Goal: Information Seeking & Learning: Learn about a topic

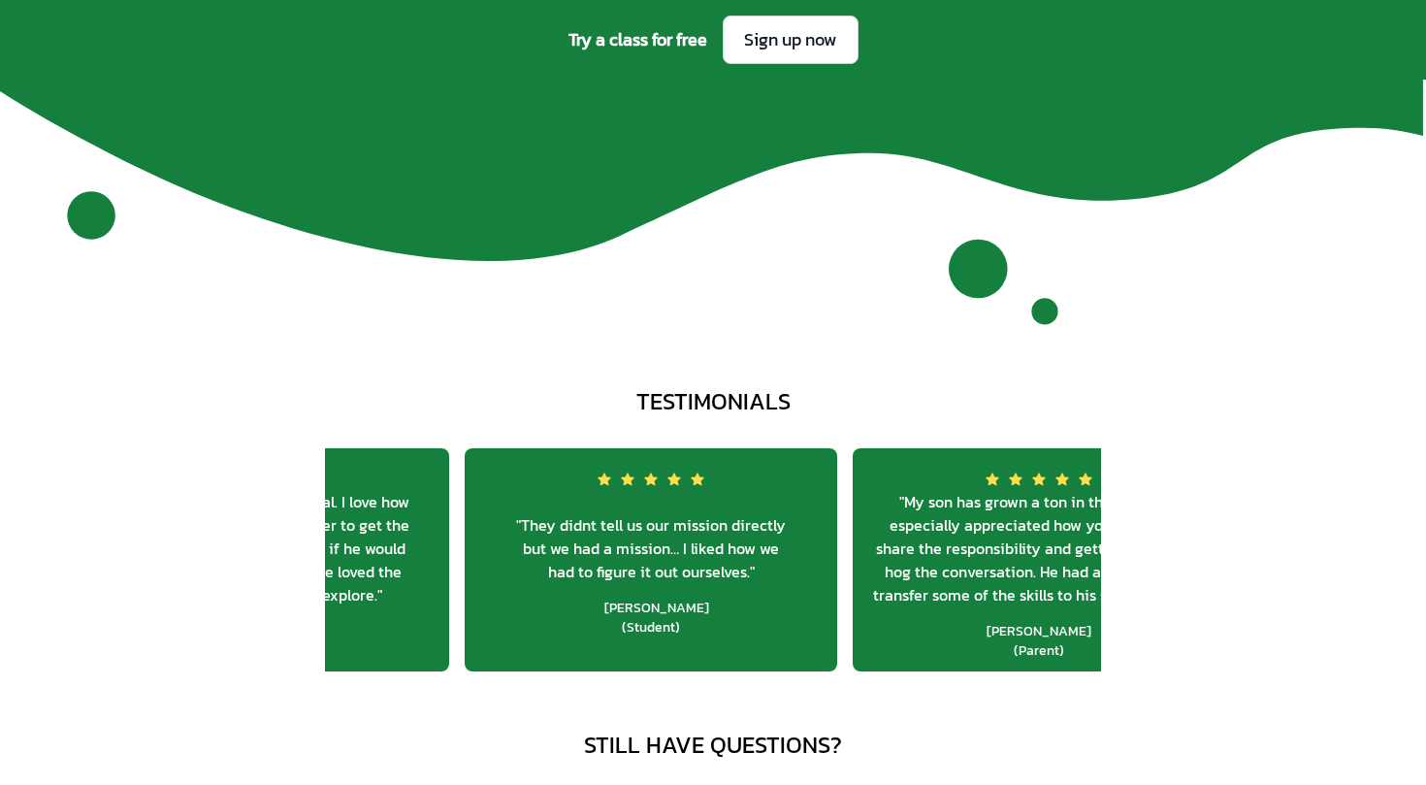
scroll to position [0, 3570]
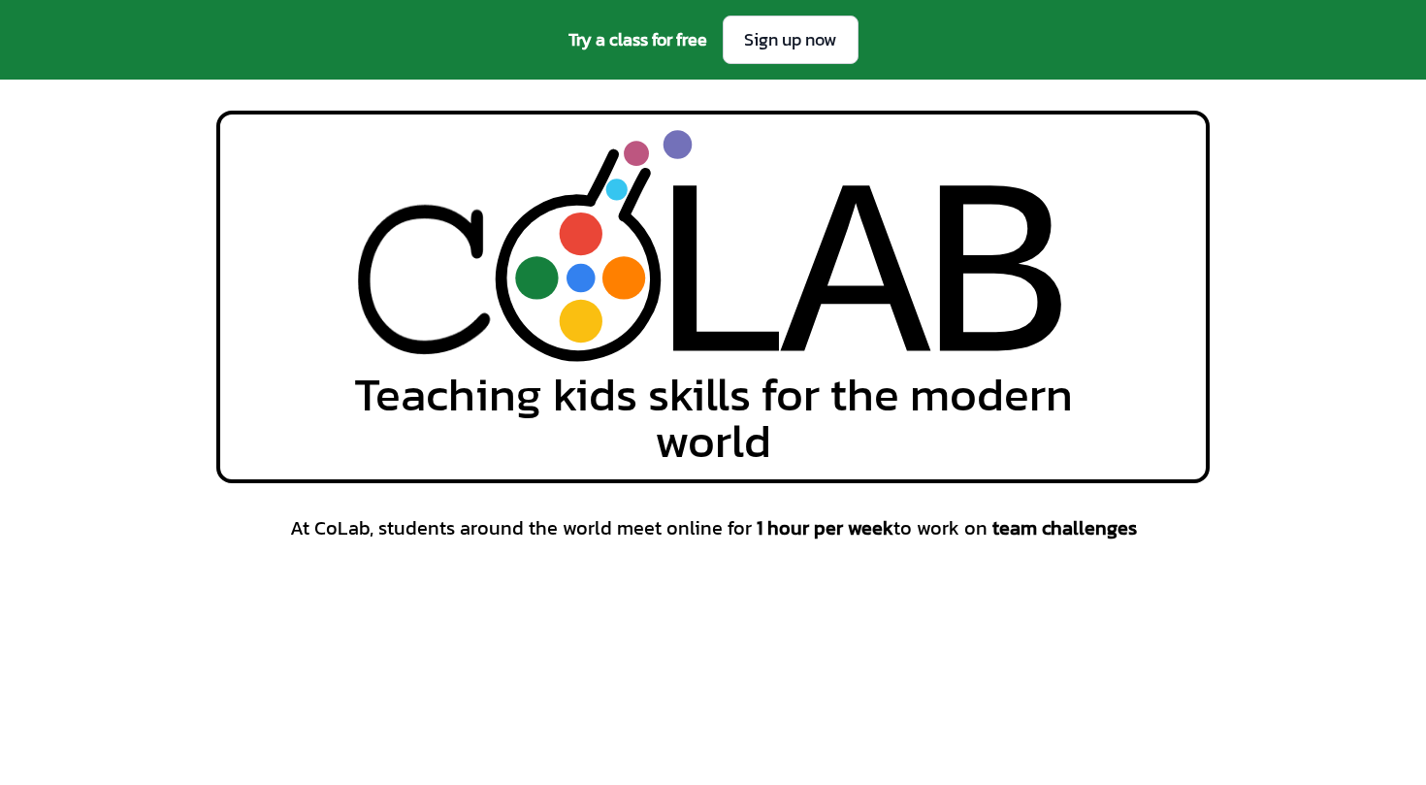
scroll to position [0, 0]
drag, startPoint x: 348, startPoint y: 229, endPoint x: 1088, endPoint y: 231, distance: 740.1
click at [1088, 231] on div "L L A A B B Teaching kids skills for the modern world" at bounding box center [712, 297] width 993 height 372
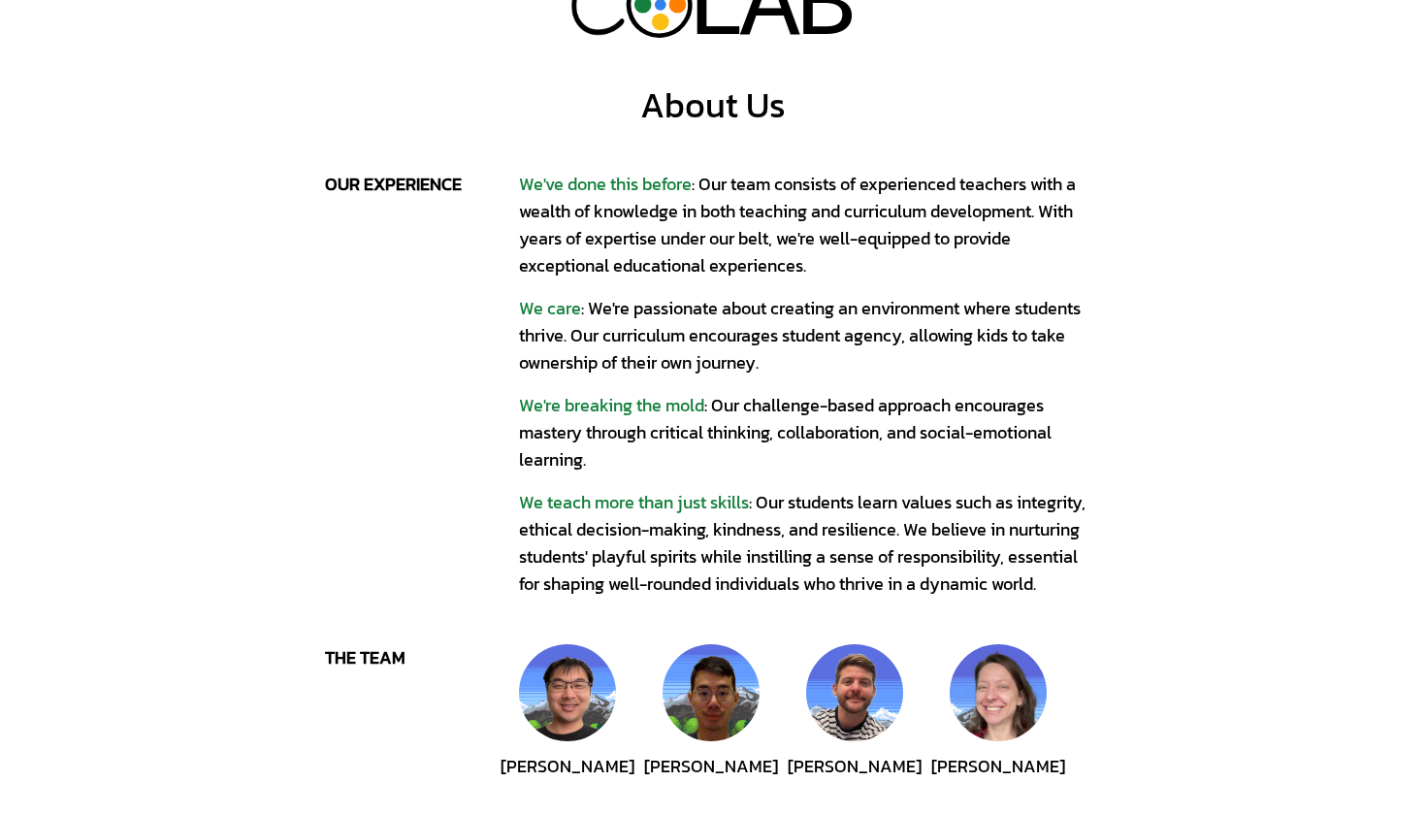
scroll to position [67, 0]
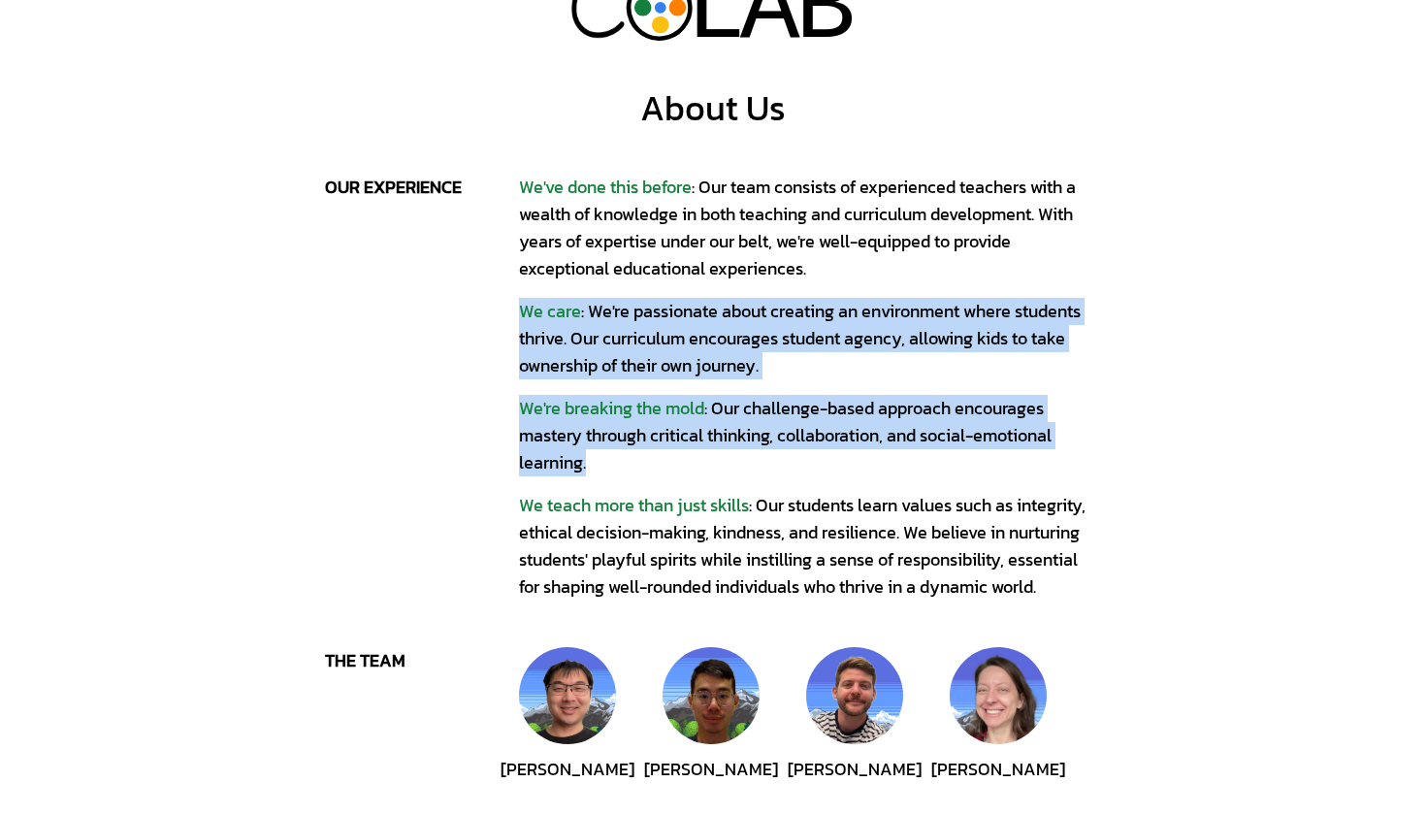
drag, startPoint x: 912, startPoint y: 292, endPoint x: 980, endPoint y: 453, distance: 174.7
click at [982, 453] on div "We've done this before : Our team consists of experienced teachers with a wealt…" at bounding box center [810, 387] width 582 height 427
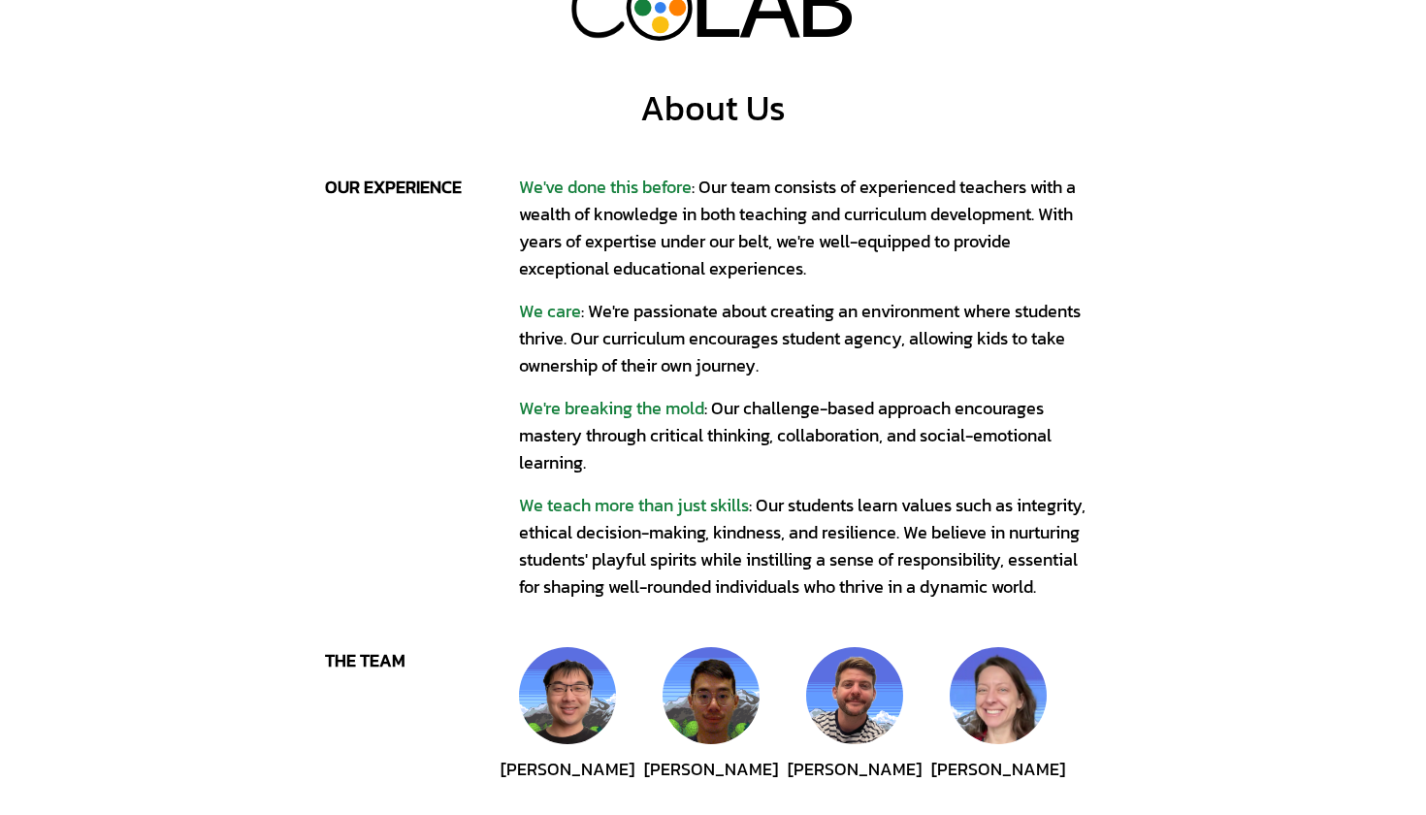
click at [976, 556] on div "We teach more than just skills : Our students learn values such as integrity, e…" at bounding box center [810, 546] width 582 height 109
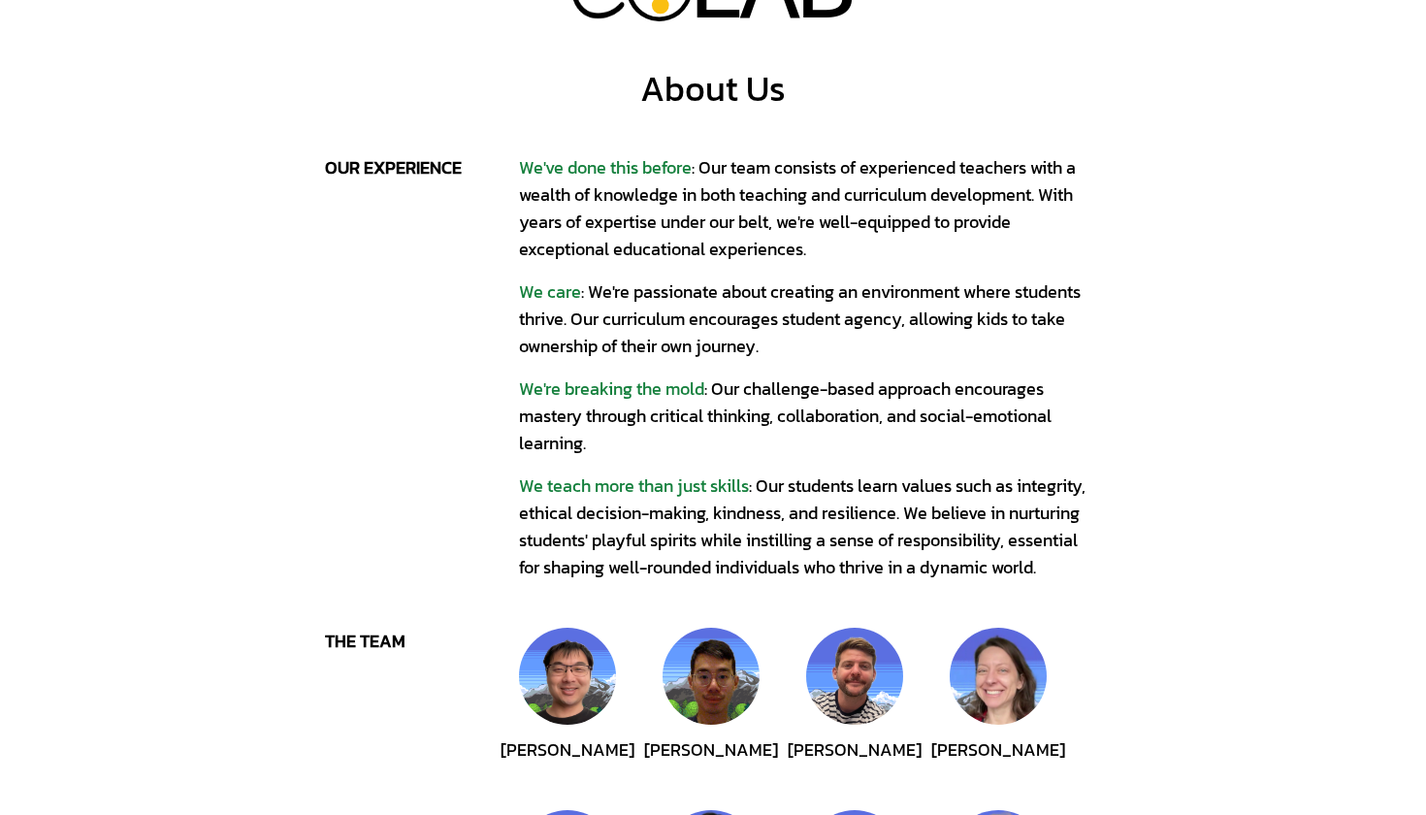
scroll to position [47, 0]
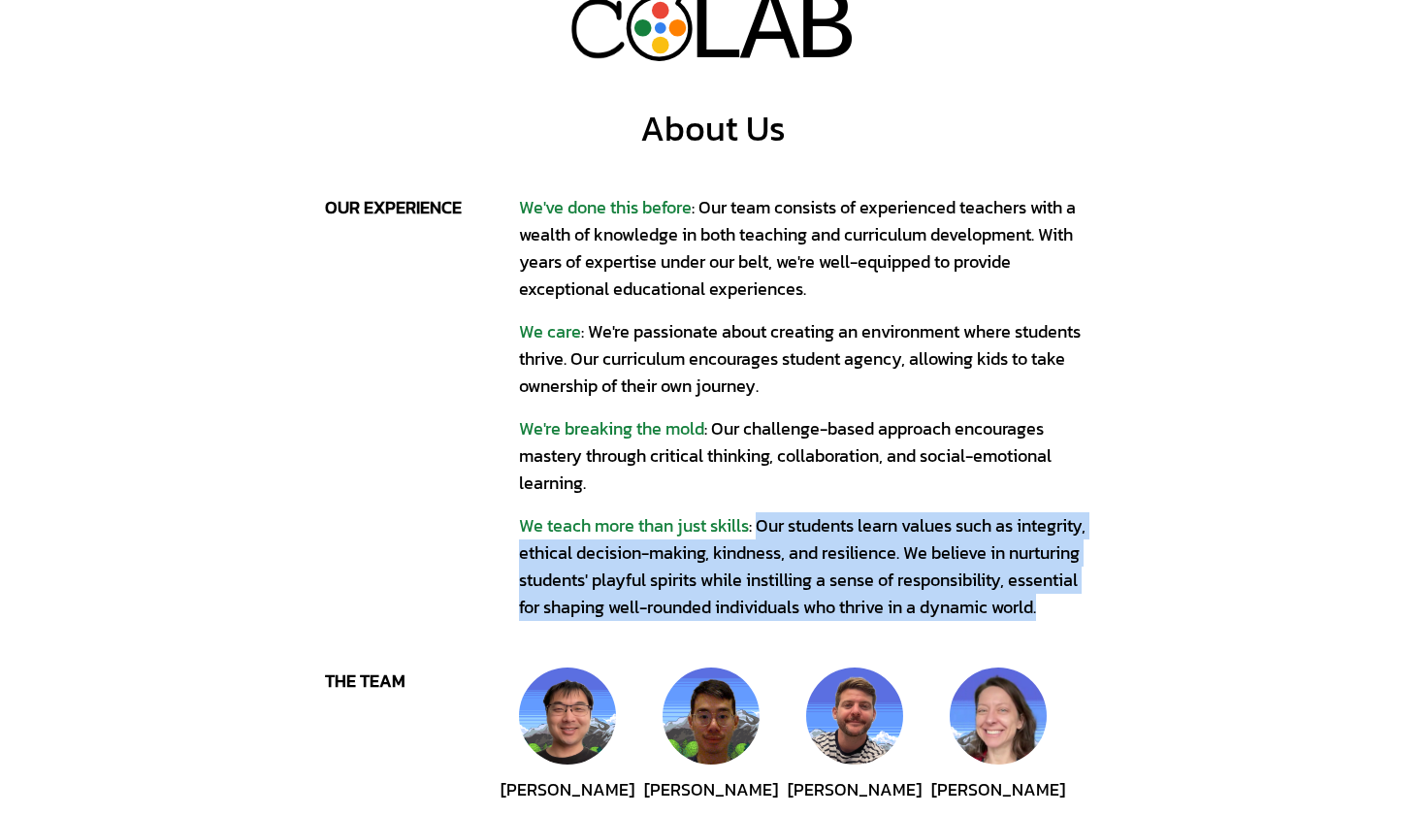
drag, startPoint x: 1084, startPoint y: 613, endPoint x: 760, endPoint y: 521, distance: 336.8
click at [760, 521] on div "We teach more than just skills : Our students learn values such as integrity, e…" at bounding box center [810, 566] width 582 height 109
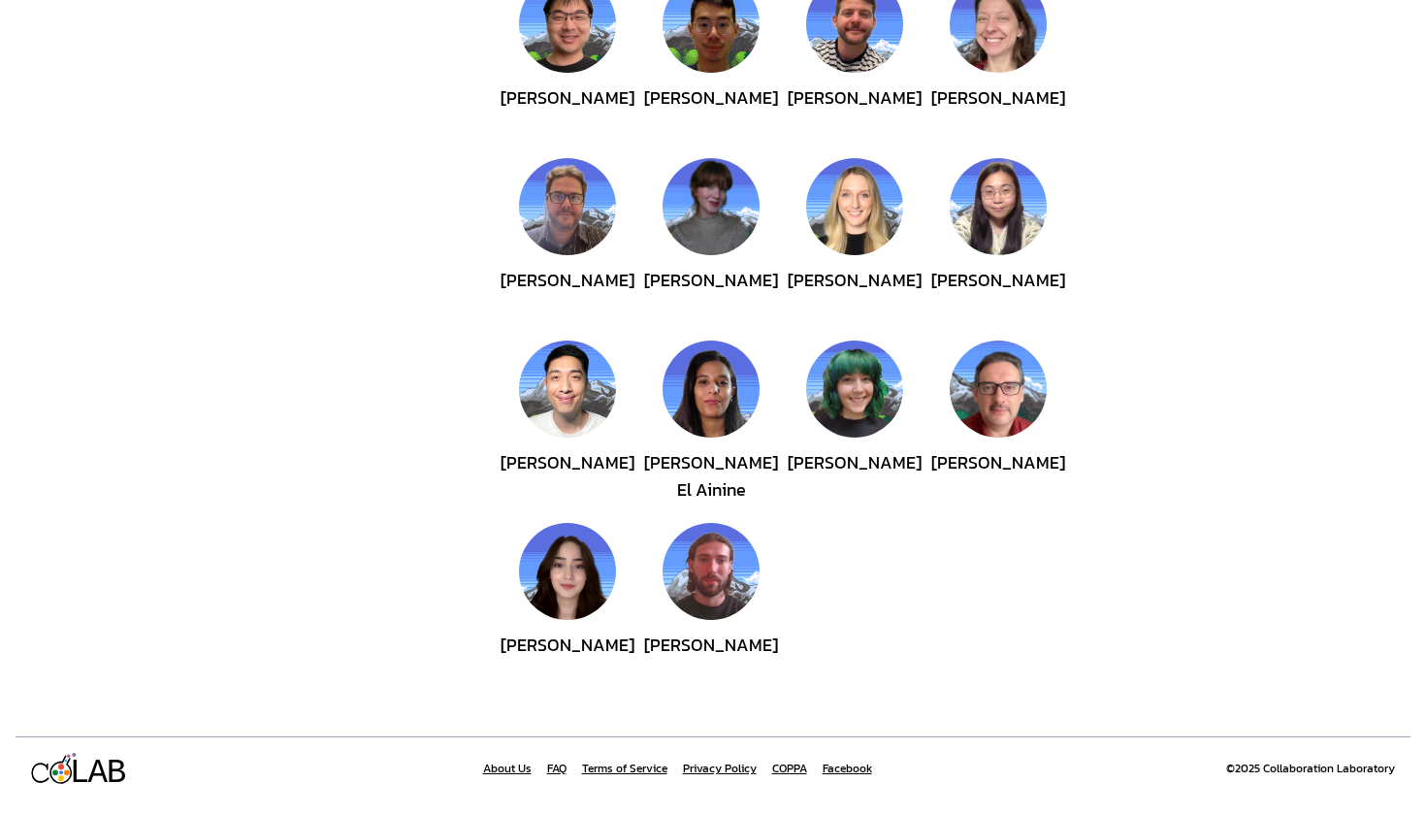
scroll to position [738, 0]
click at [503, 765] on link "About Us" at bounding box center [507, 768] width 48 height 16
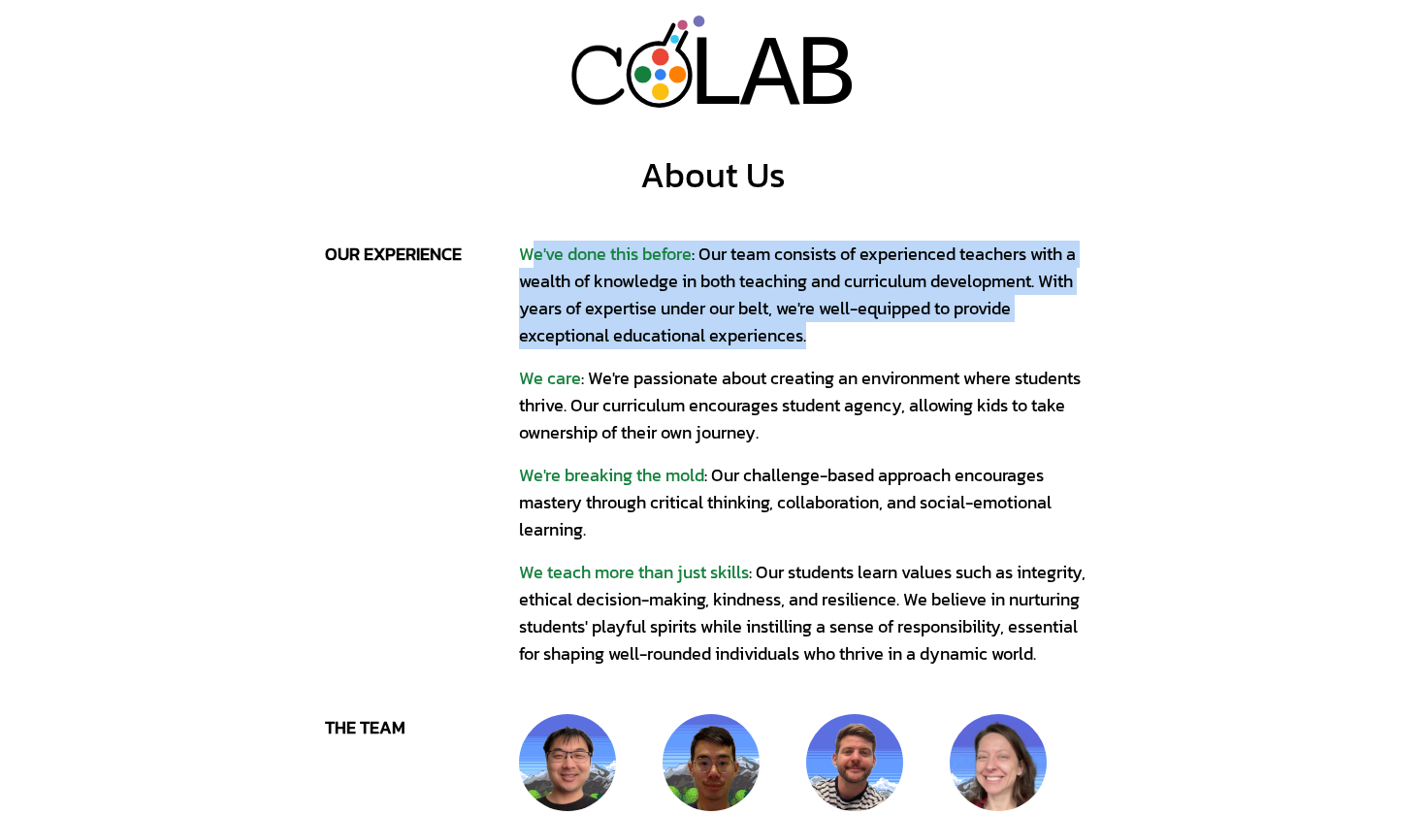
drag, startPoint x: 528, startPoint y: 256, endPoint x: 832, endPoint y: 338, distance: 315.3
click at [833, 339] on div "We've done this before : Our team consists of experienced teachers with a wealt…" at bounding box center [810, 295] width 582 height 109
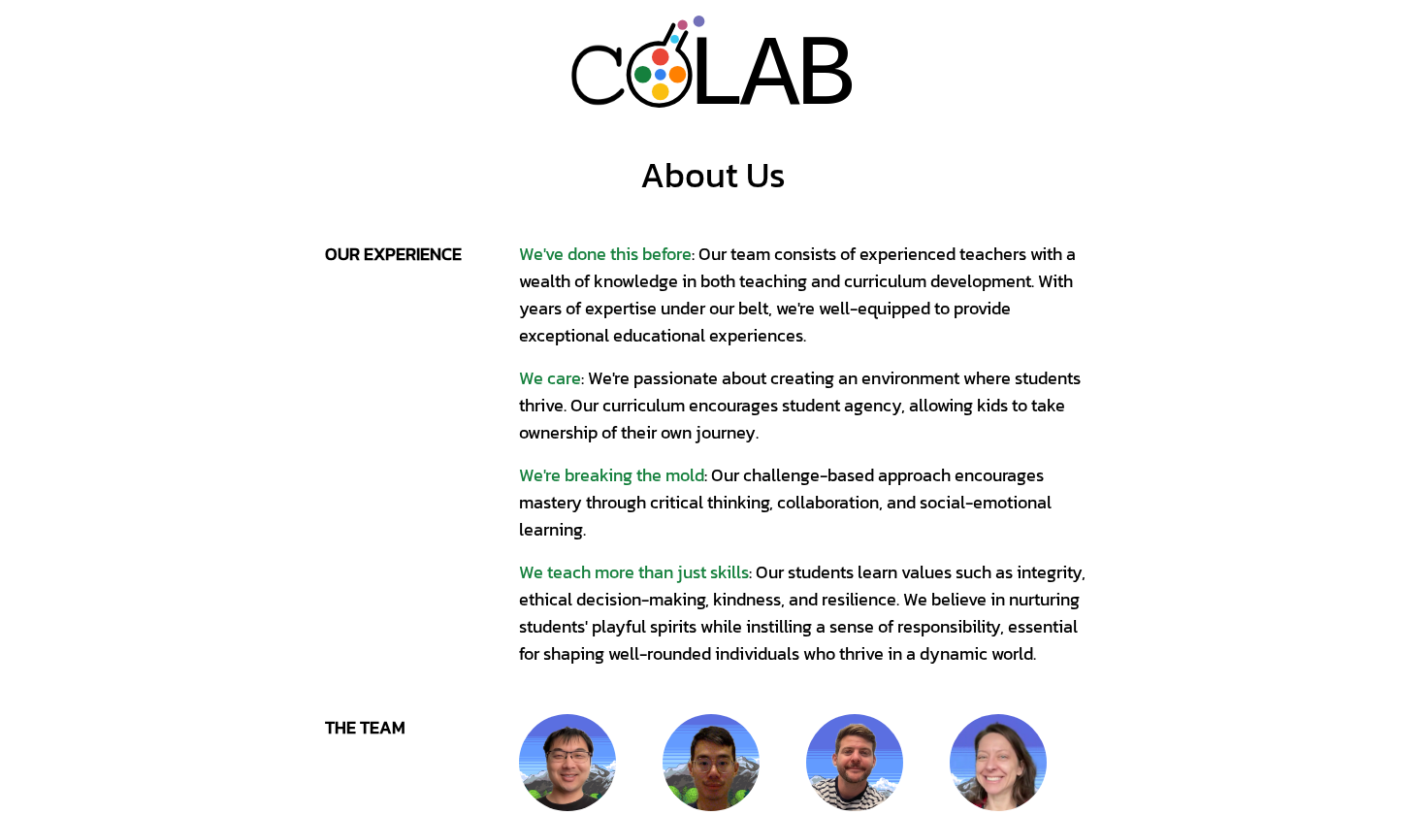
click at [832, 397] on div "We care : We're passionate about creating an environment where students thrive.…" at bounding box center [810, 405] width 582 height 81
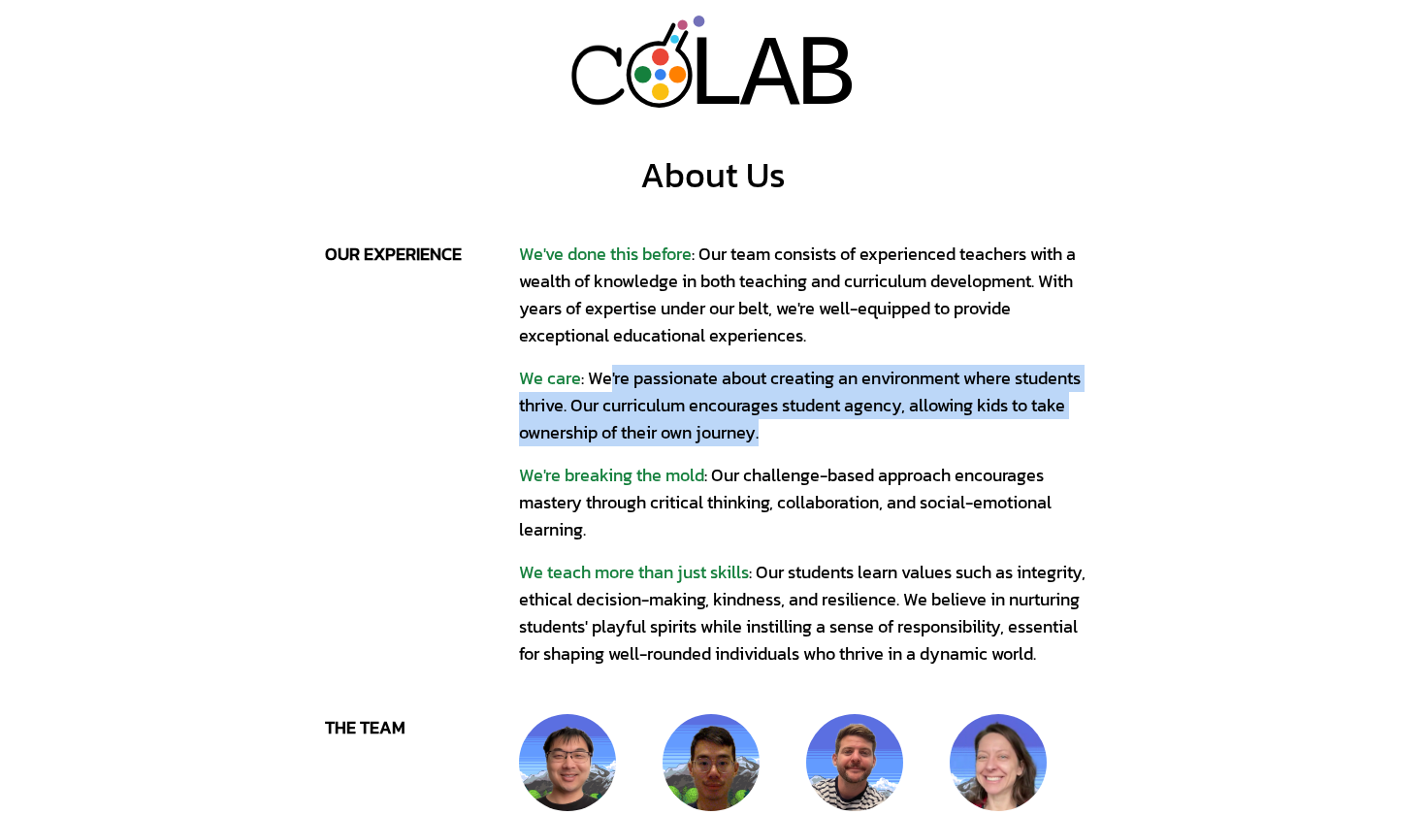
drag, startPoint x: 610, startPoint y: 371, endPoint x: 885, endPoint y: 418, distance: 278.4
click at [885, 418] on div "We care : We're passionate about creating an environment where students thrive.…" at bounding box center [810, 405] width 582 height 81
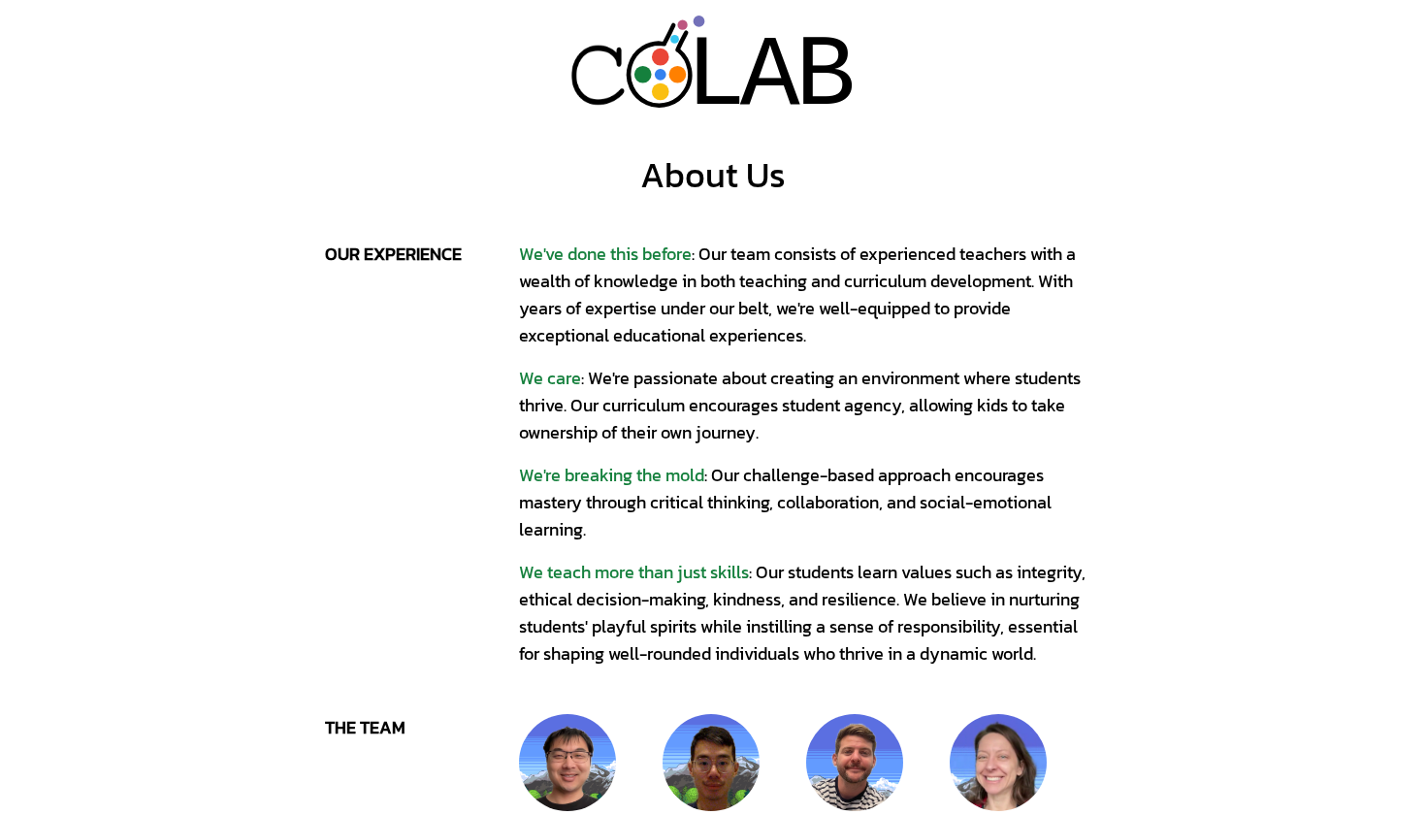
click at [877, 439] on div "We care : We're passionate about creating an environment where students thrive.…" at bounding box center [810, 405] width 582 height 81
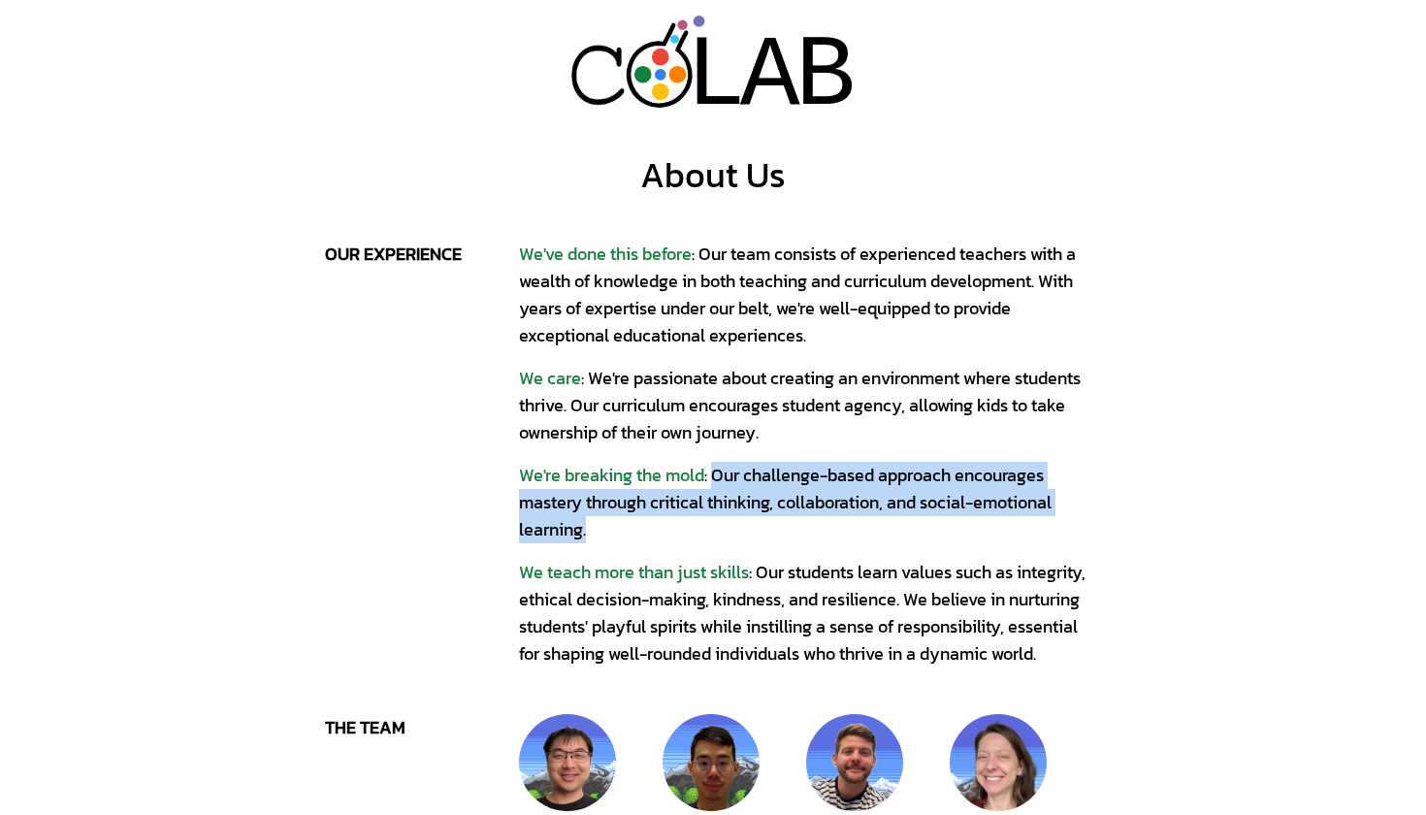
drag, startPoint x: 763, startPoint y: 474, endPoint x: 797, endPoint y: 533, distance: 68.2
click at [797, 533] on div "We're breaking the mold : Our challenge-based approach encourages mastery throu…" at bounding box center [810, 502] width 582 height 81
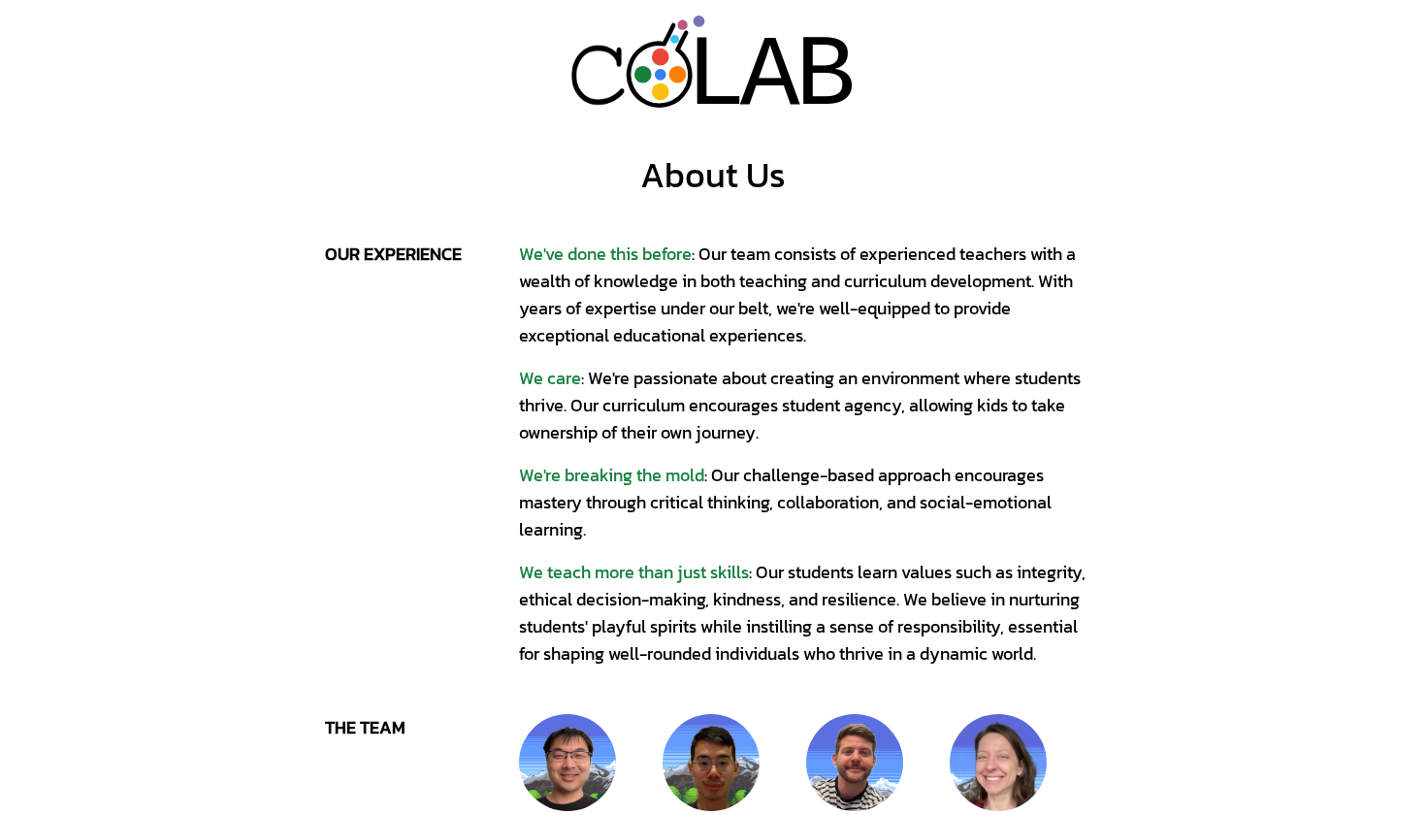
click at [867, 338] on div "We've done this before : Our team consists of experienced teachers with a wealt…" at bounding box center [810, 295] width 582 height 109
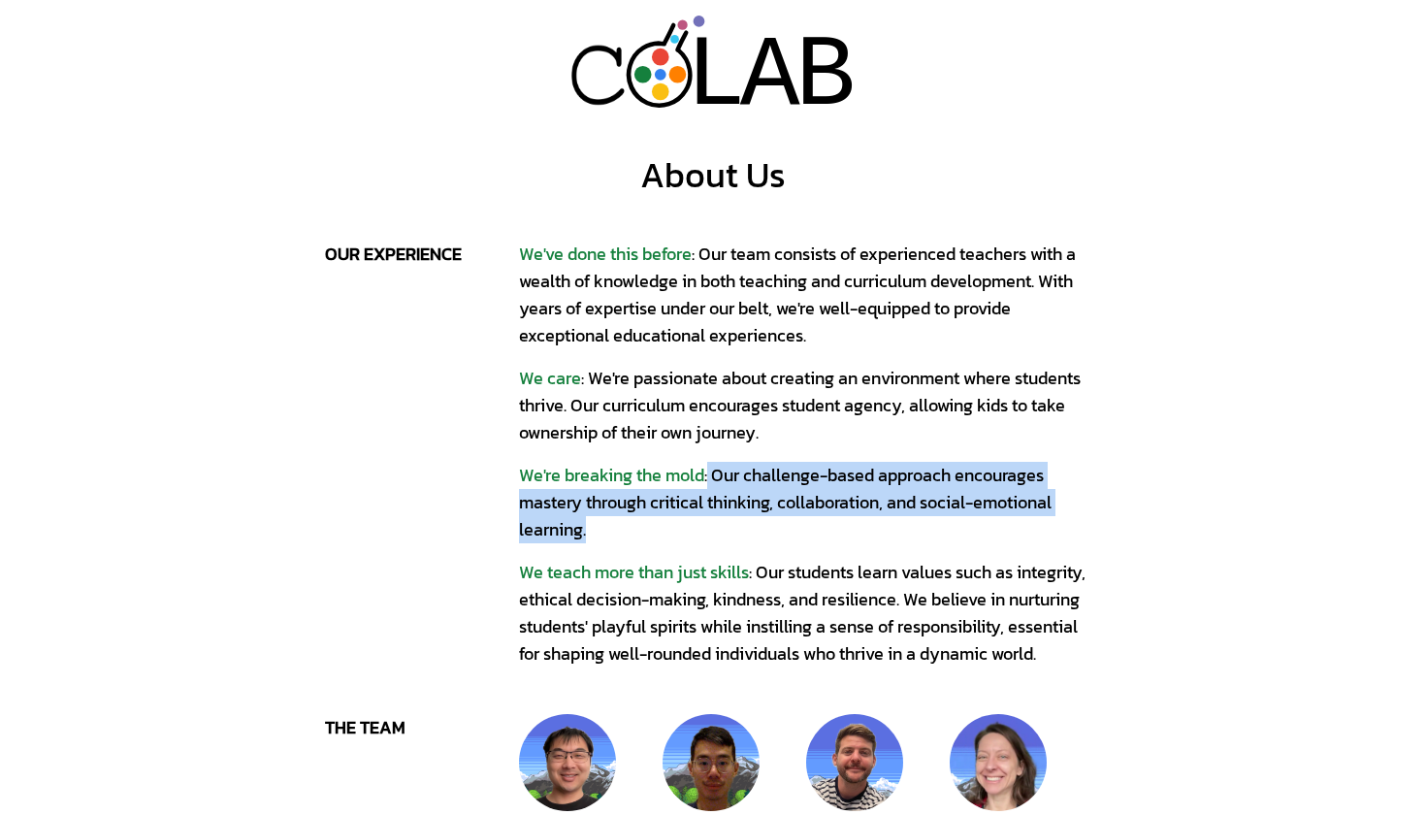
drag, startPoint x: 710, startPoint y: 473, endPoint x: 750, endPoint y: 537, distance: 75.4
click at [750, 537] on div "We're breaking the mold : Our challenge-based approach encourages mastery throu…" at bounding box center [810, 502] width 582 height 81
copy div "Our challenge-based approach encourages mastery through critical thinking, coll…"
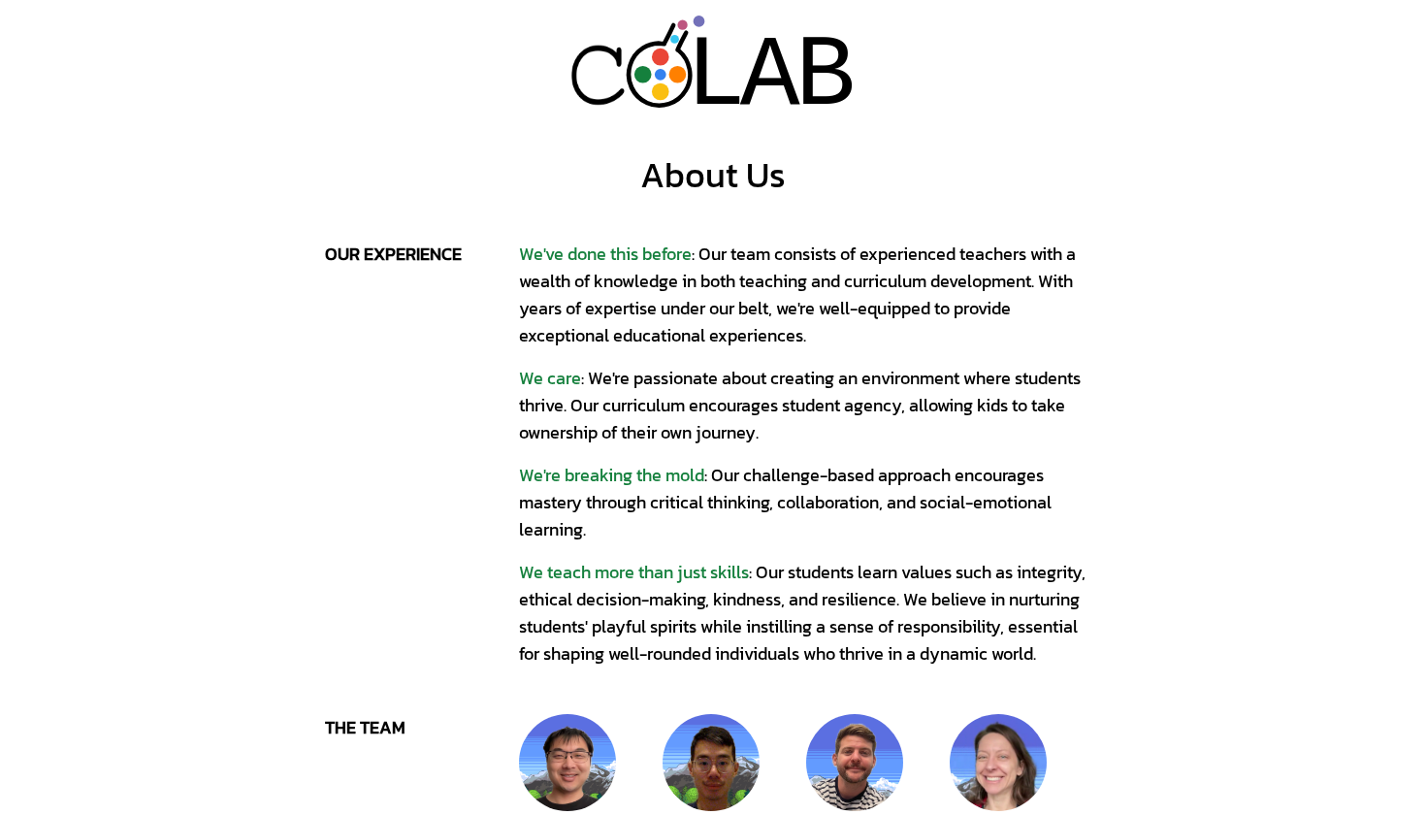
click at [645, 241] on span "We've done this before" at bounding box center [605, 254] width 173 height 26
click at [410, 4] on div "L L A A B B About Us our experience We've done this before : Our team consists …" at bounding box center [713, 776] width 1426 height 1553
